Goal: Information Seeking & Learning: Find specific fact

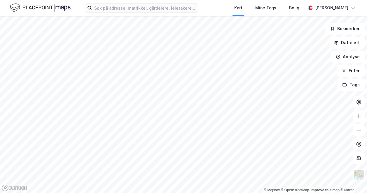
click at [127, 13] on div "Kart Mine Tags Bolig [PERSON_NAME]" at bounding box center [183, 8] width 367 height 16
click at [126, 11] on input at bounding box center [145, 8] width 106 height 9
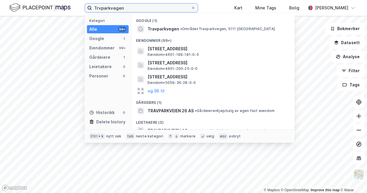
click at [100, 8] on input "Trvparkvegen" at bounding box center [141, 8] width 99 height 9
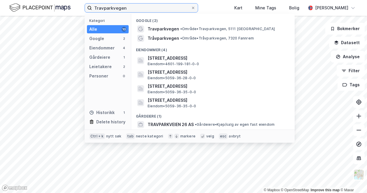
click at [135, 8] on input "Travparkvegen" at bounding box center [141, 8] width 99 height 9
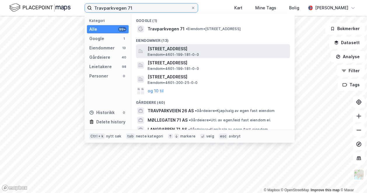
type input "Travparkvegen 71"
click at [189, 52] on span "Eiendom • 4601-199-181-0-0" at bounding box center [173, 54] width 51 height 5
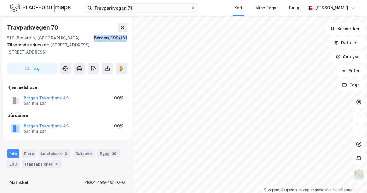
drag, startPoint x: 128, startPoint y: 38, endPoint x: 94, endPoint y: 38, distance: 33.9
click at [94, 38] on div "[STREET_ADDRESS], 199/181 Tilhørende adresser: [STREET_ADDRESS], [STREET_ADDRES…" at bounding box center [67, 48] width 130 height 61
copy div "Bergen, 199/181"
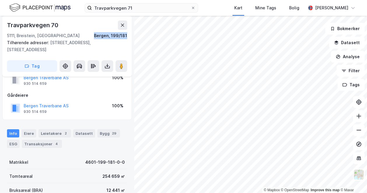
scroll to position [29, 0]
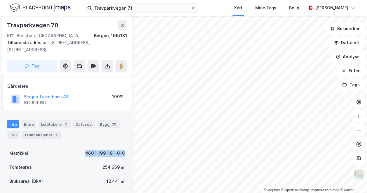
drag, startPoint x: 121, startPoint y: 147, endPoint x: 82, endPoint y: 148, distance: 39.7
click at [82, 148] on div "Matrikkel 4601-199-181-0-0" at bounding box center [67, 153] width 120 height 14
drag, startPoint x: 82, startPoint y: 148, endPoint x: 74, endPoint y: 148, distance: 7.6
click at [74, 148] on div "Matrikkel 4601-199-181-0-0" at bounding box center [67, 153] width 120 height 14
